Goal: Task Accomplishment & Management: Use online tool/utility

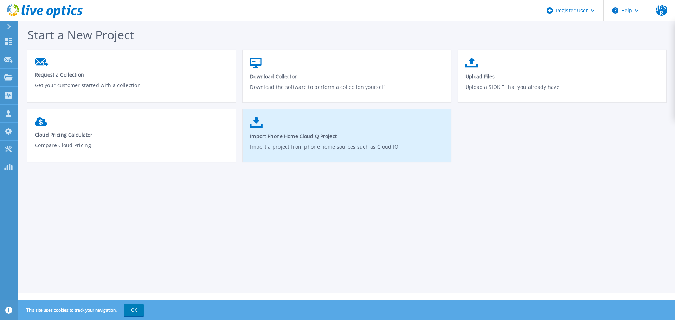
click at [352, 148] on p "Import a project from phone home sources such as Cloud IQ" at bounding box center [347, 151] width 194 height 16
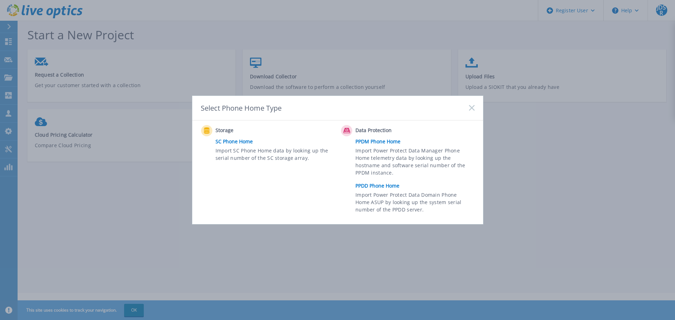
click at [378, 185] on link "PPDD Phone Home" at bounding box center [417, 186] width 122 height 11
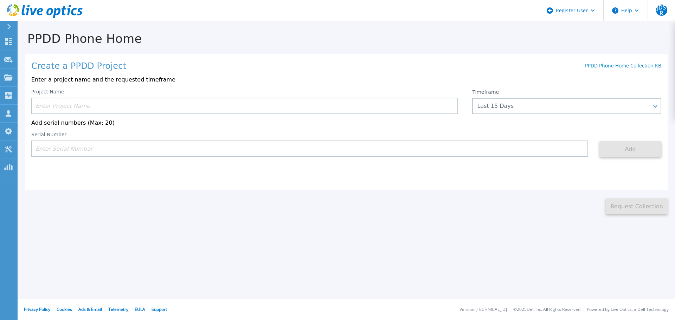
click at [94, 105] on input at bounding box center [244, 106] width 427 height 17
click at [116, 107] on input at bounding box center [244, 106] width 427 height 17
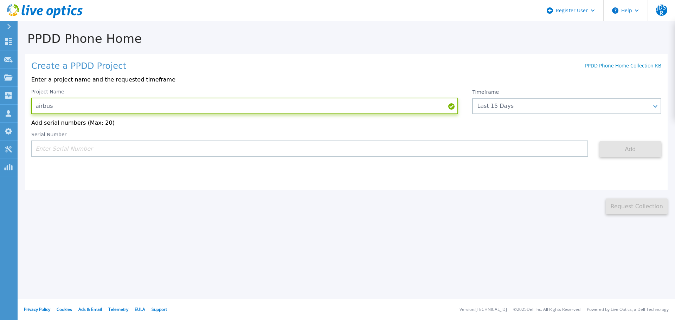
type input "airbus"
click at [61, 151] on input at bounding box center [309, 149] width 557 height 17
paste input "GH85LQ3"
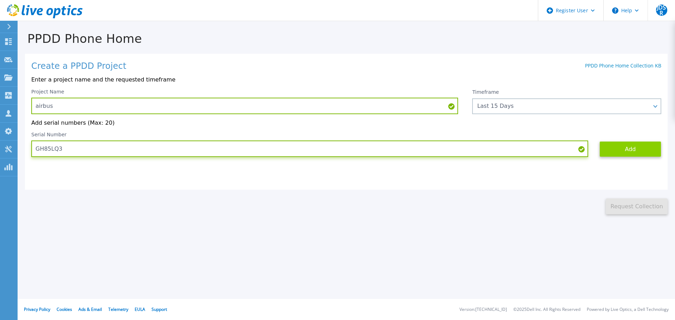
type input "GH85LQ3"
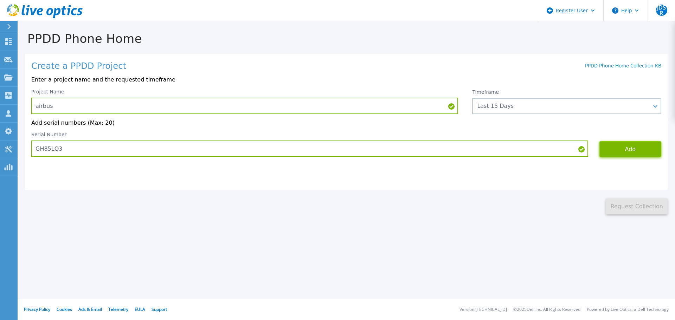
click at [622, 152] on button "Add" at bounding box center [631, 149] width 62 height 16
